Goal: Information Seeking & Learning: Learn about a topic

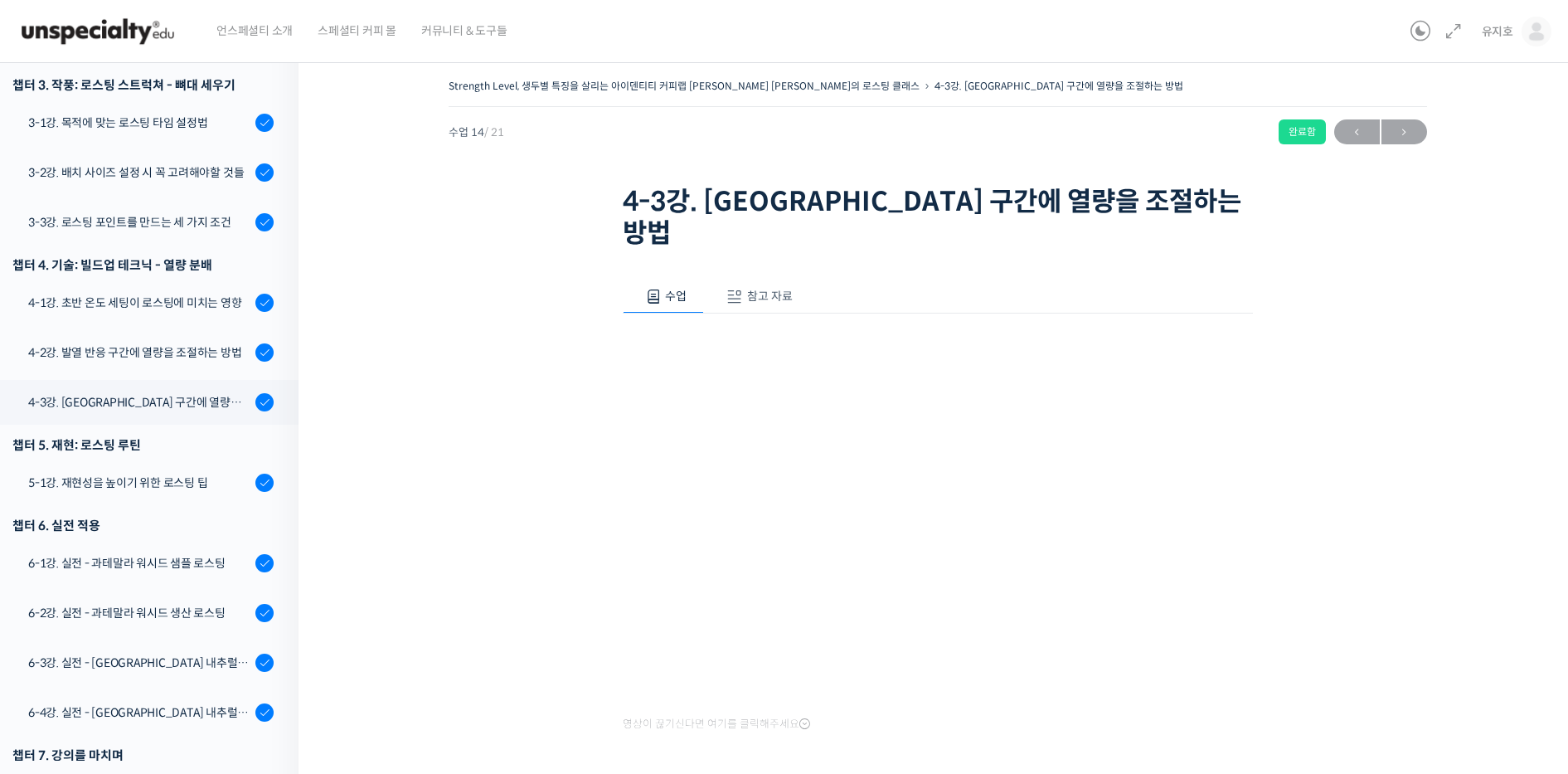
scroll to position [696, 0]
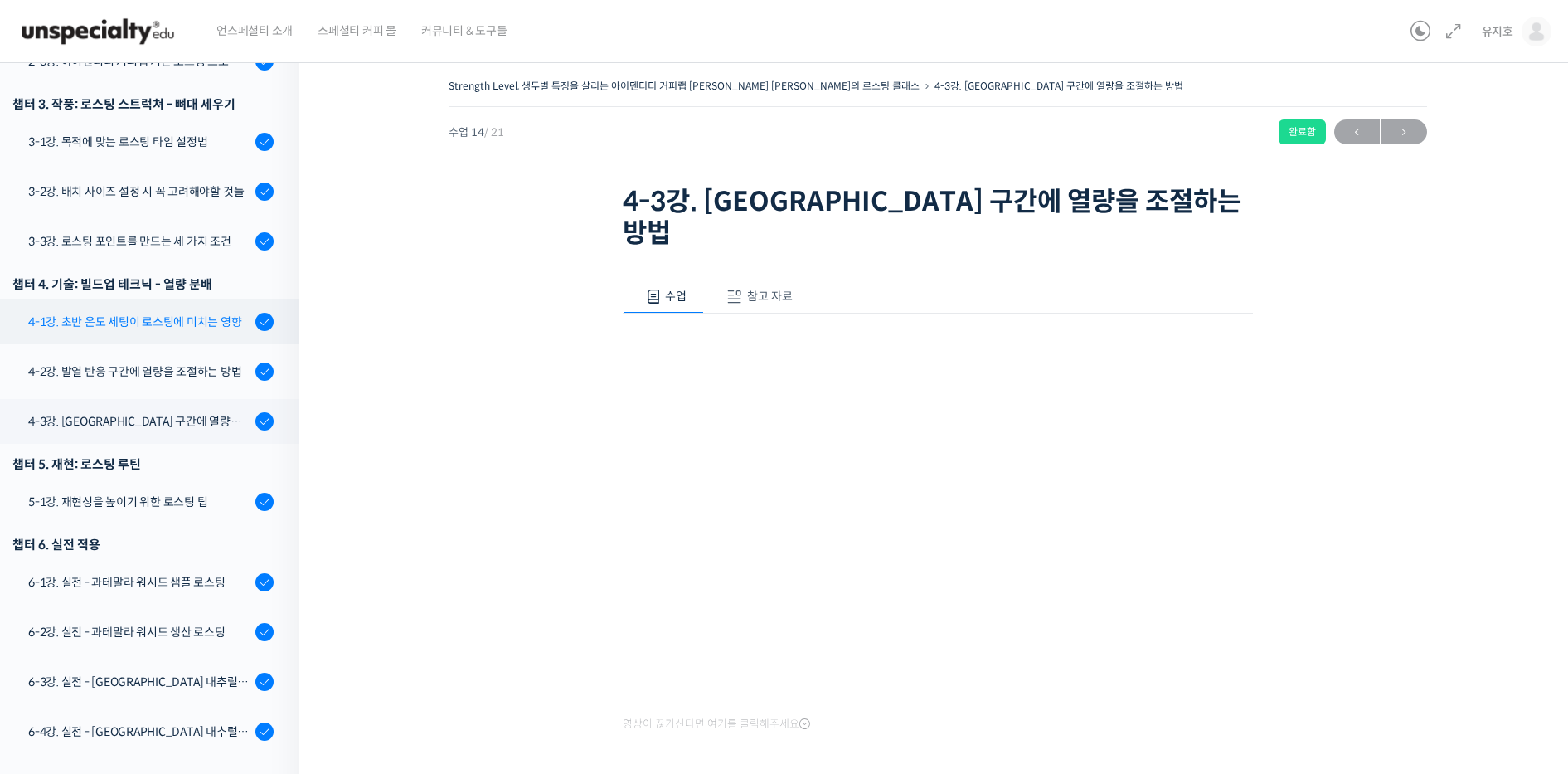
click at [171, 313] on div "4-1강. 초반 온도 세팅이 로스팅에 미치는 영향" at bounding box center [139, 322] width 222 height 18
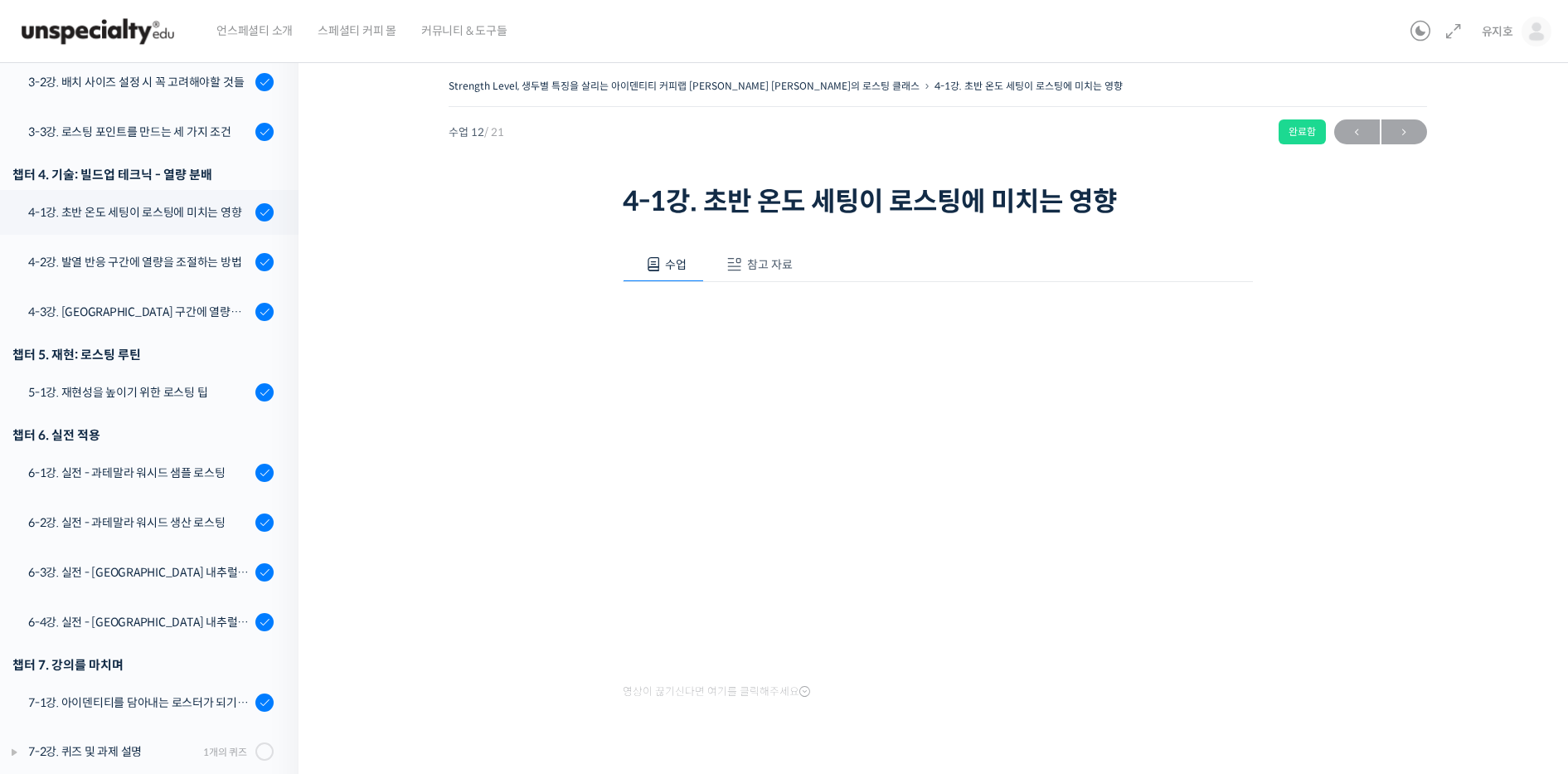
click at [1385, 278] on div "Strength Level, 생두별 특징을 살리는 아이덴티티 커피랩 [PERSON_NAME] [PERSON_NAME]의 로스팅 클래스 4-1강…" at bounding box center [937, 427] width 1112 height 705
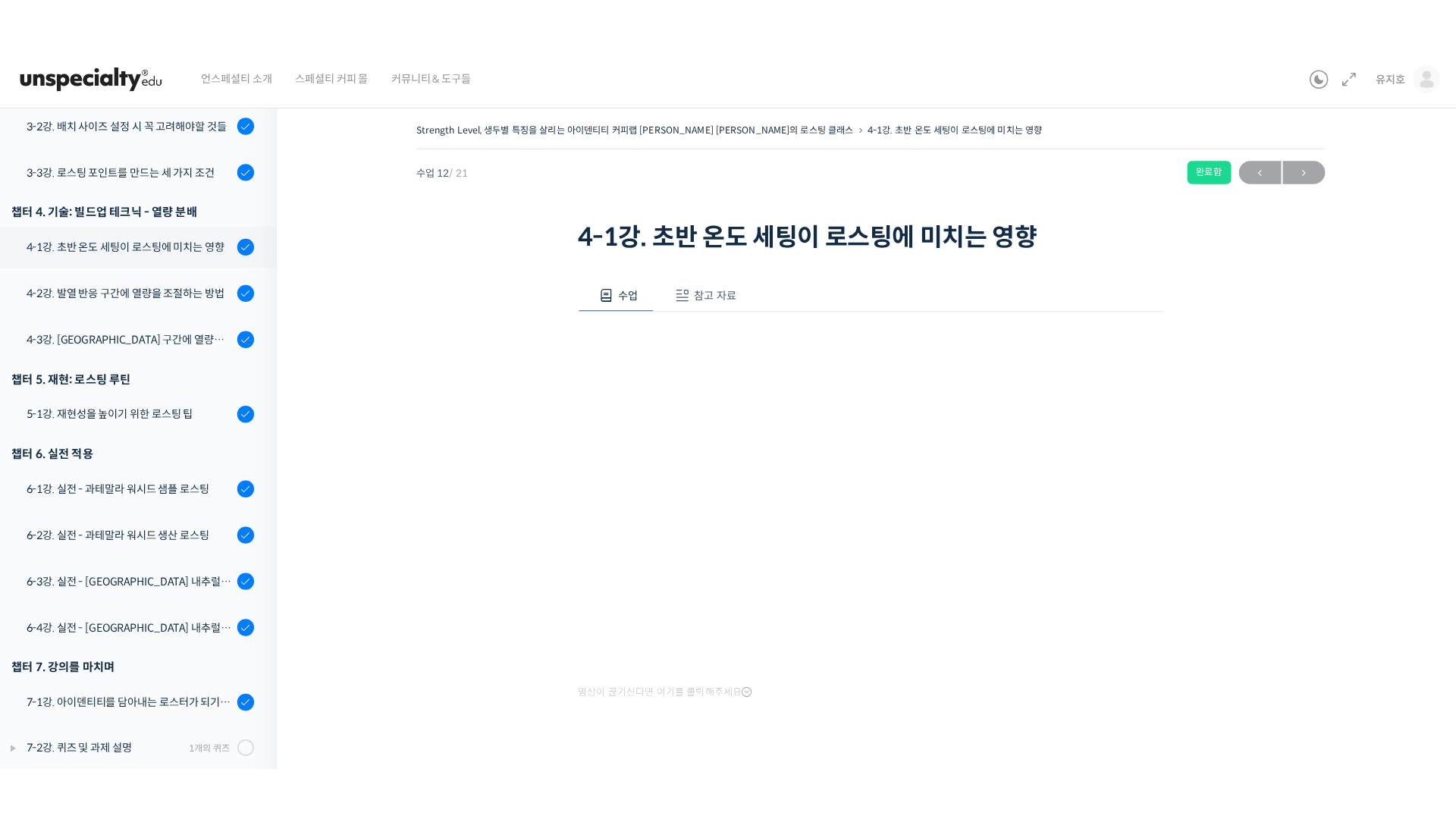
scroll to position [625, 0]
